Goal: Use online tool/utility: Utilize a website feature to perform a specific function

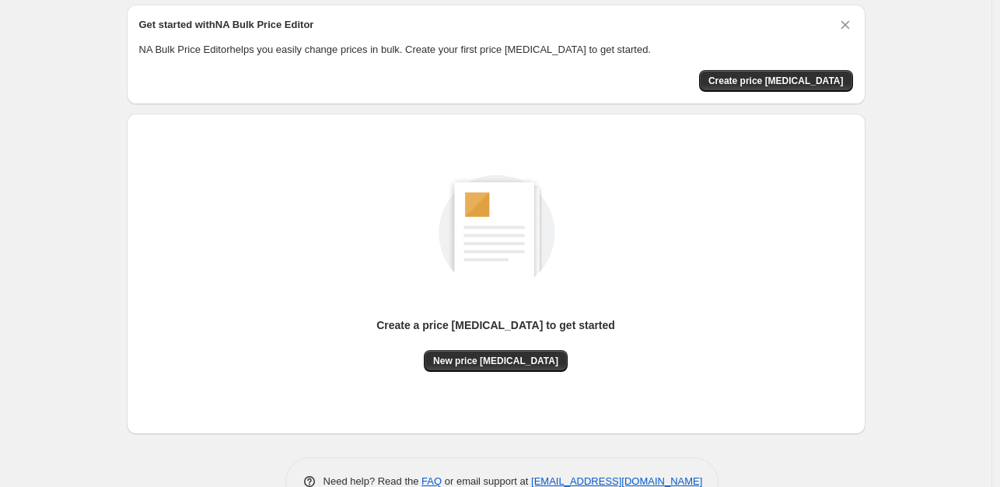
scroll to position [78, 0]
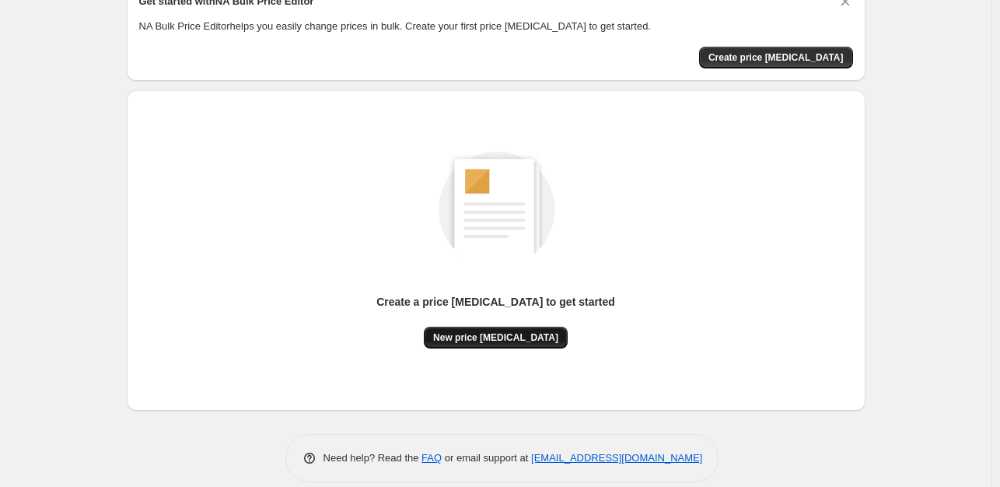
click at [500, 343] on span "New price [MEDICAL_DATA]" at bounding box center [495, 337] width 125 height 12
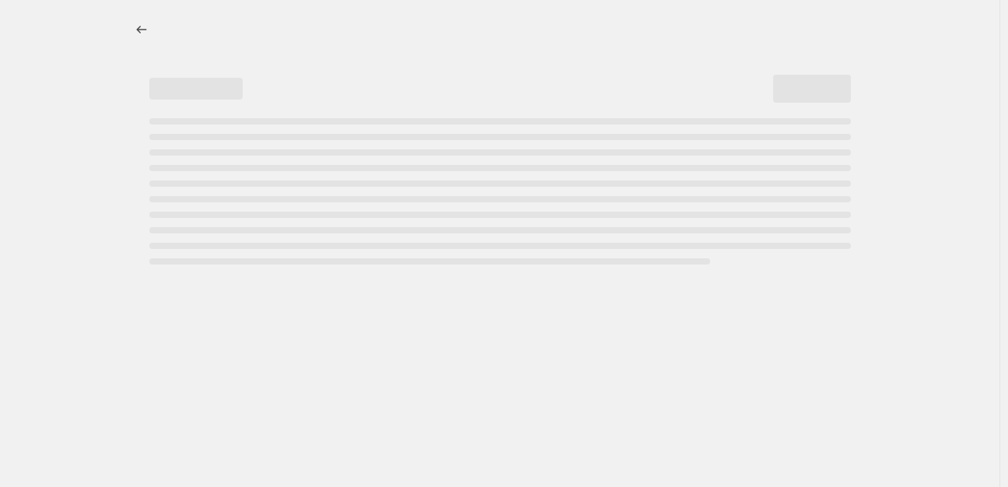
select select "percentage"
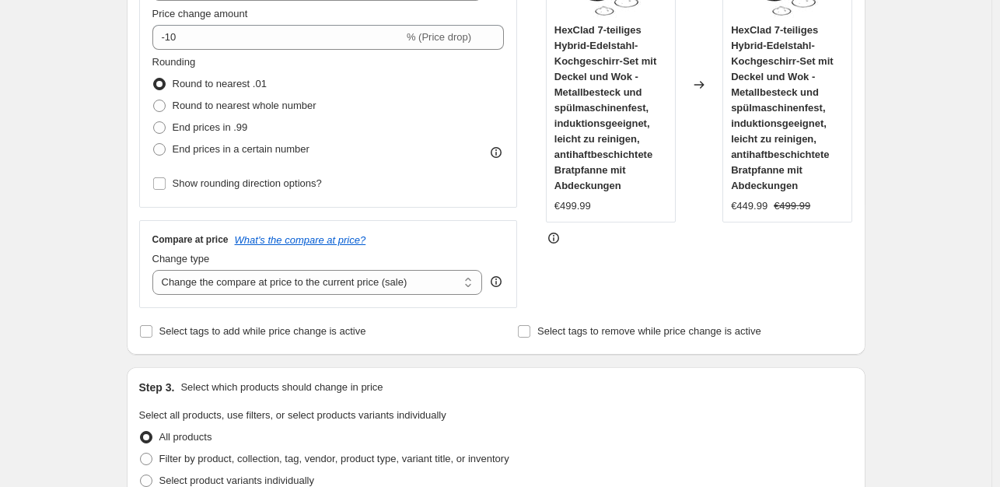
scroll to position [236, 0]
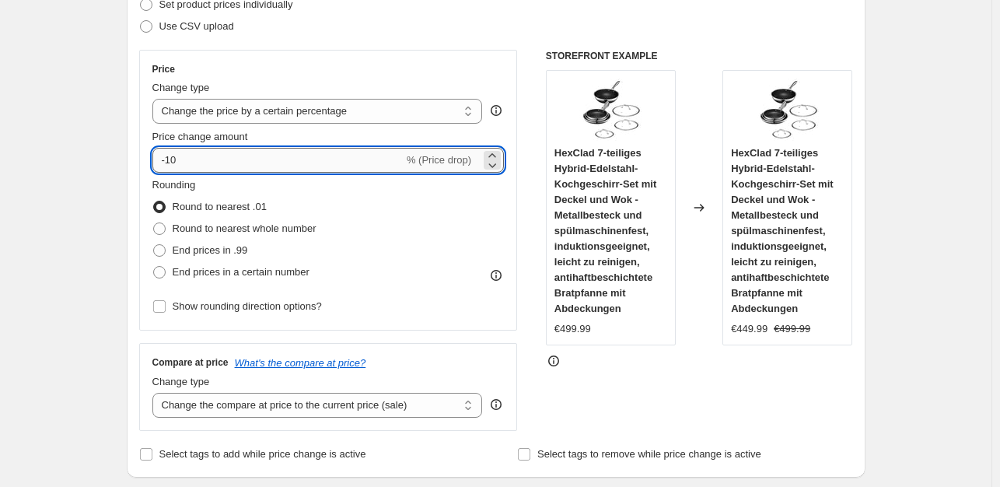
click at [286, 163] on input "-10" at bounding box center [277, 160] width 251 height 25
type input "-1"
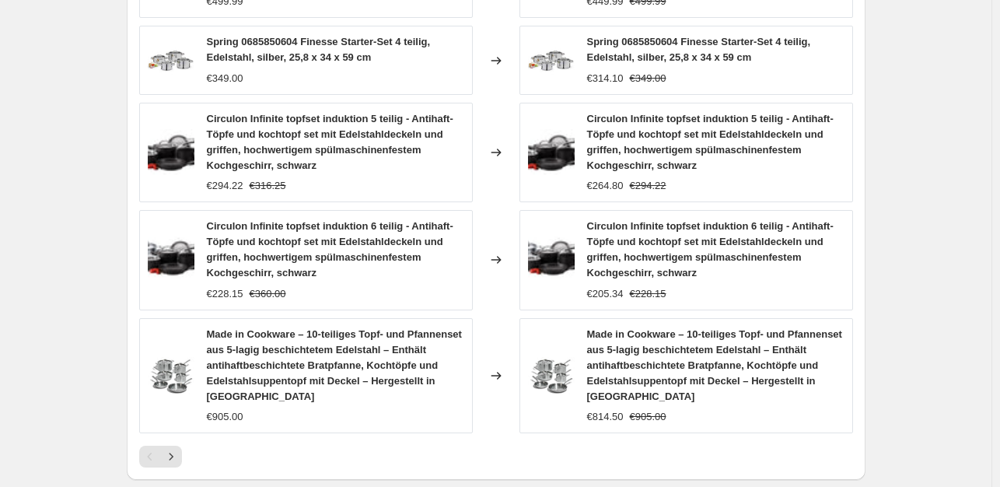
scroll to position [1248, 0]
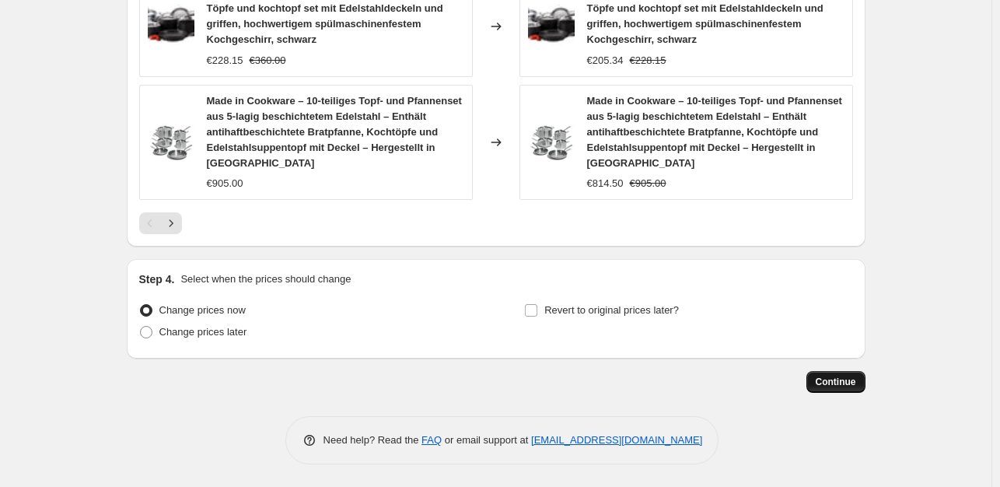
type input "-35"
click at [842, 384] on span "Continue" at bounding box center [836, 382] width 40 height 12
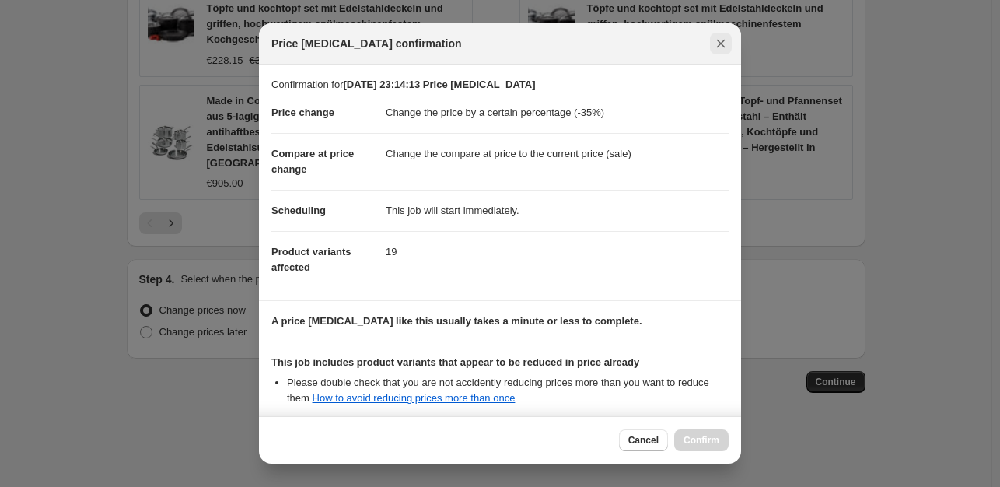
click at [727, 47] on icon "Close" at bounding box center [721, 44] width 16 height 16
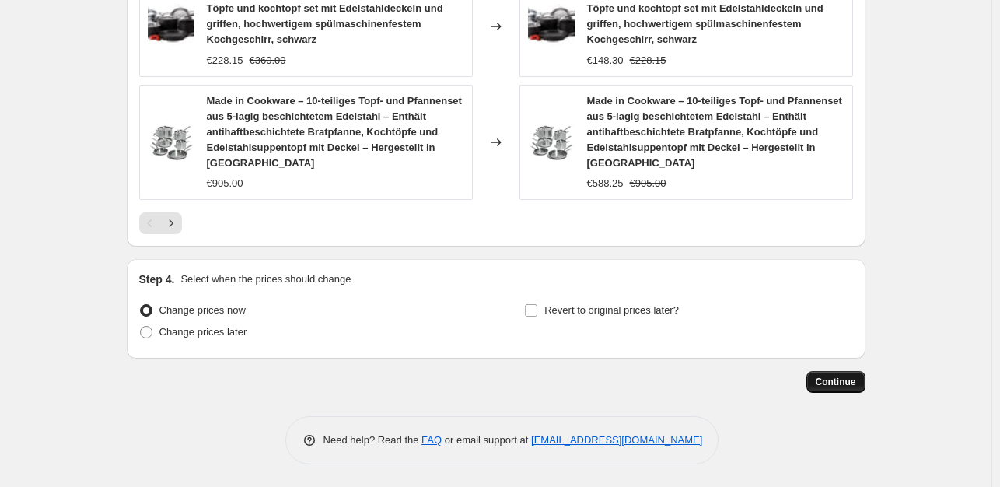
click at [832, 377] on span "Continue" at bounding box center [836, 382] width 40 height 12
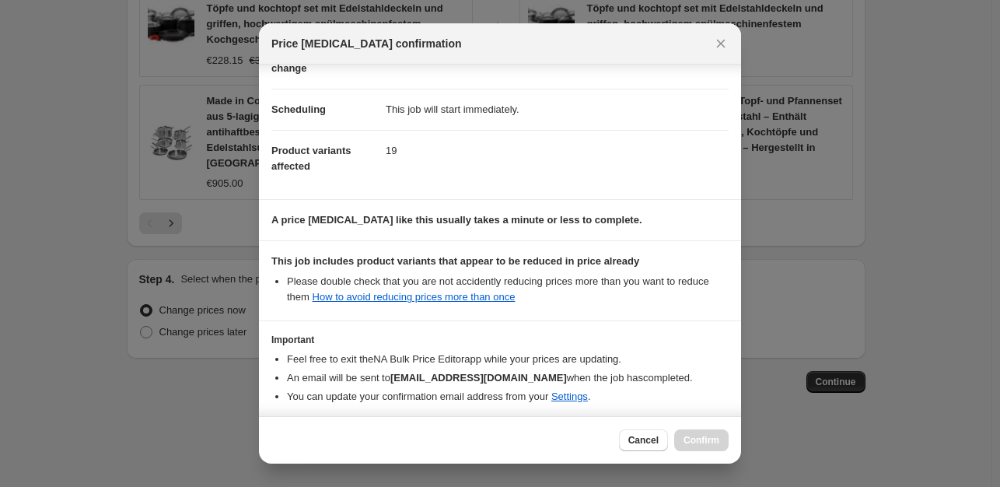
scroll to position [166, 0]
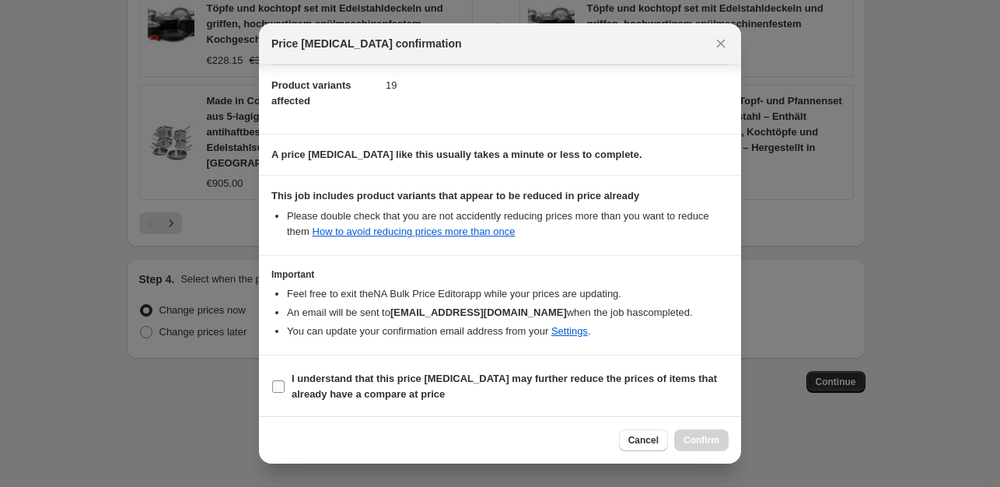
click at [277, 388] on input "I understand that this price [MEDICAL_DATA] may further reduce the prices of it…" at bounding box center [278, 386] width 12 height 12
checkbox input "true"
click at [688, 439] on span "Confirm" at bounding box center [702, 440] width 36 height 12
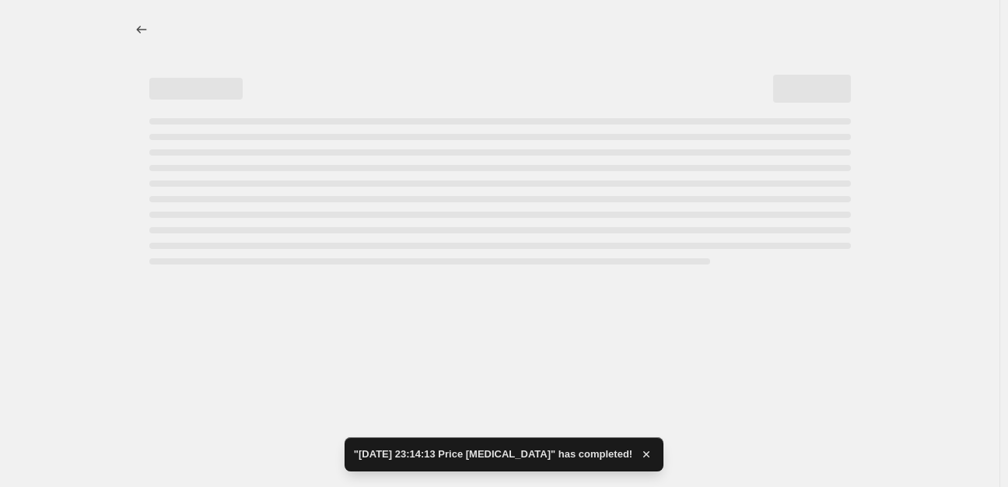
select select "percentage"
